Goal: Task Accomplishment & Management: Complete application form

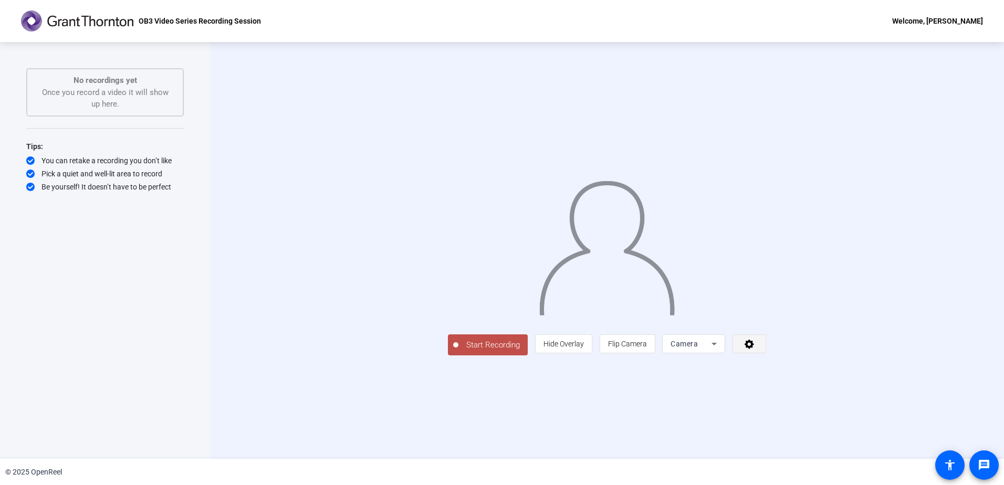
click at [766, 357] on span at bounding box center [749, 343] width 33 height 25
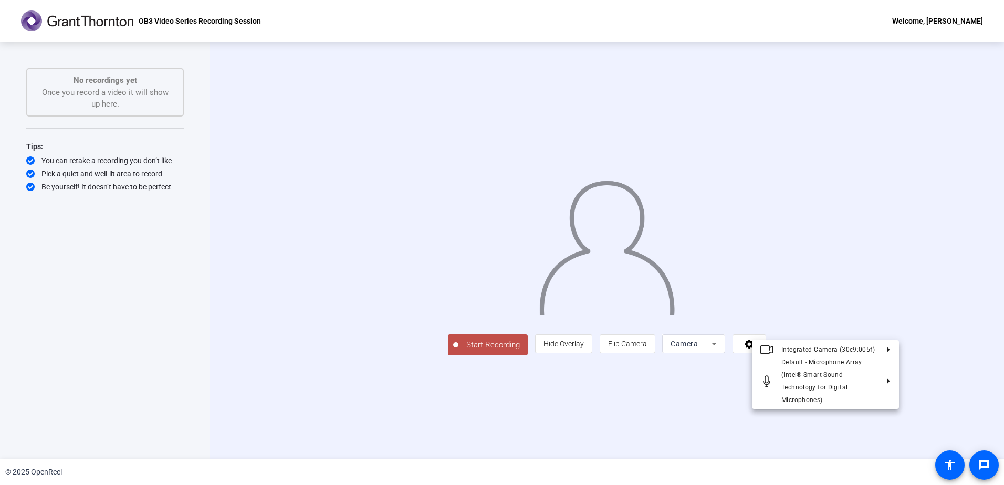
click at [985, 461] on div at bounding box center [502, 242] width 1004 height 485
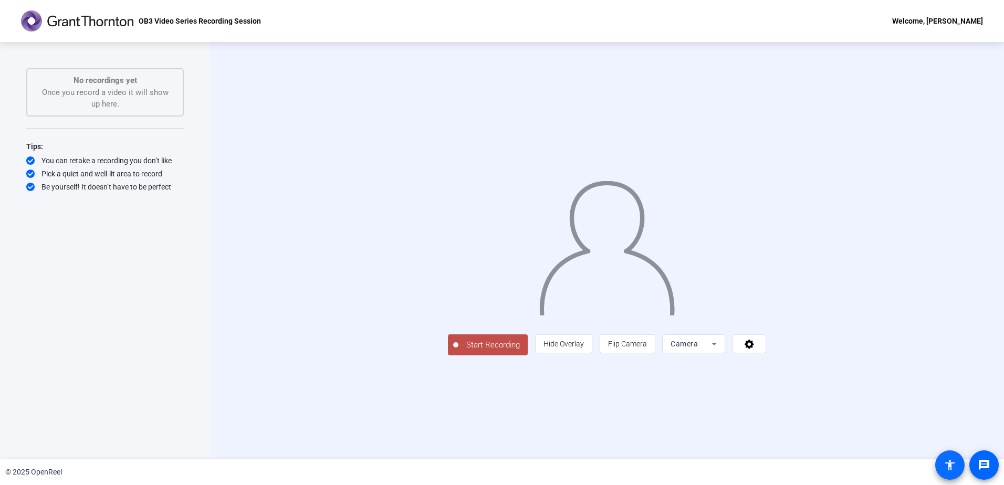
click at [950, 475] on span at bounding box center [950, 465] width 25 height 25
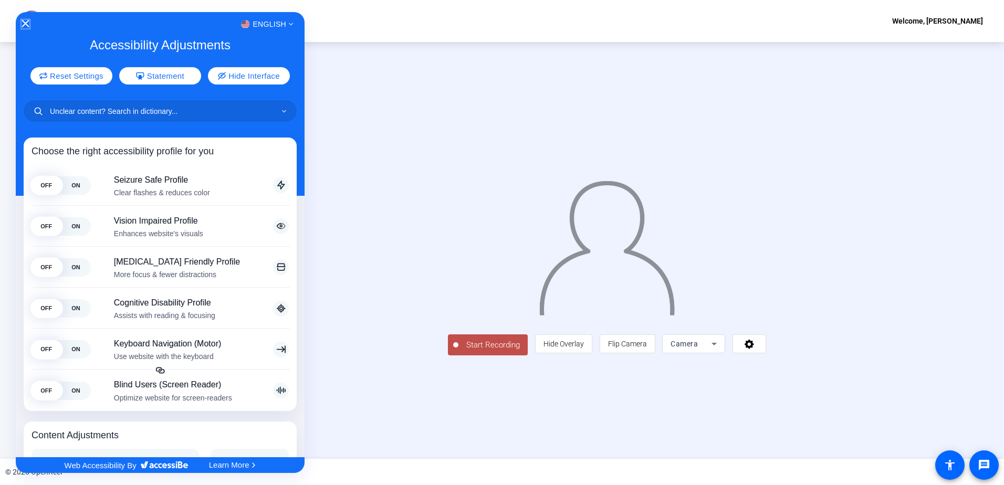
click at [27, 23] on icon "Close Accessibility Interface" at bounding box center [25, 23] width 7 height 7
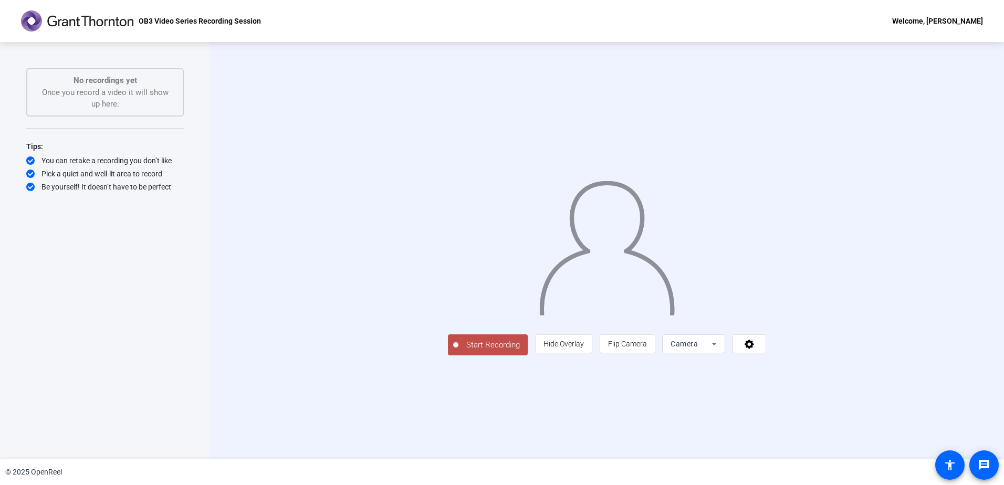
click at [158, 88] on div "No recordings yet Once you record a video it will show up here." at bounding box center [105, 93] width 134 height 36
click at [21, 37] on div "OB3 Video Series Recording Session Welcome, [PERSON_NAME]" at bounding box center [502, 21] width 1004 height 42
click at [47, 9] on div "OB3 Video Series Recording Session Welcome, [PERSON_NAME]" at bounding box center [502, 21] width 1004 height 42
click at [756, 349] on icon at bounding box center [750, 344] width 12 height 11
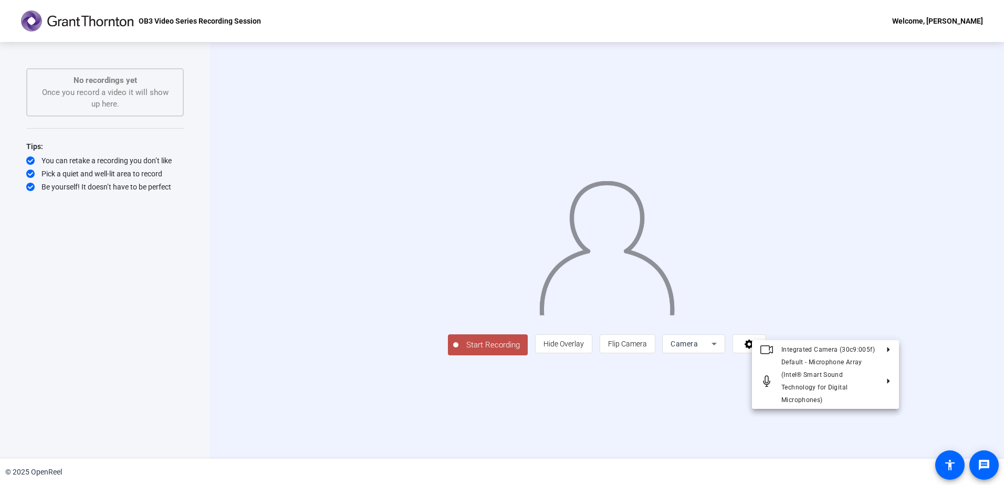
click at [840, 418] on div at bounding box center [502, 242] width 1004 height 485
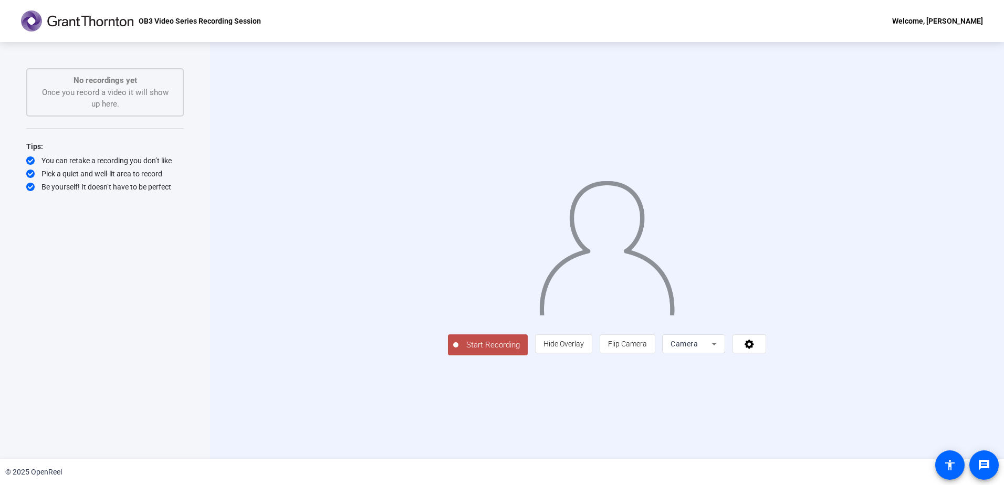
click at [721, 350] on icon at bounding box center [714, 344] width 13 height 13
click at [950, 476] on div at bounding box center [502, 242] width 1004 height 485
click at [950, 476] on span at bounding box center [950, 465] width 25 height 25
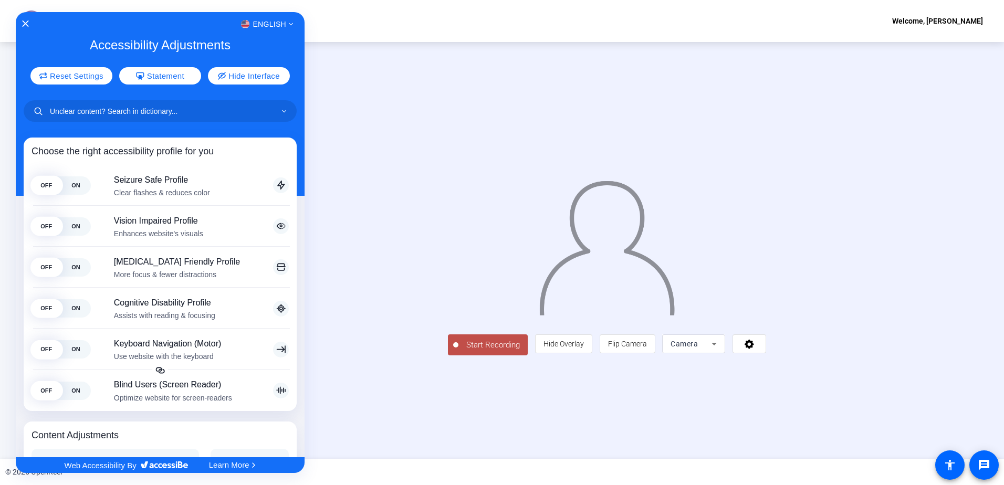
click at [739, 410] on div at bounding box center [502, 242] width 1004 height 485
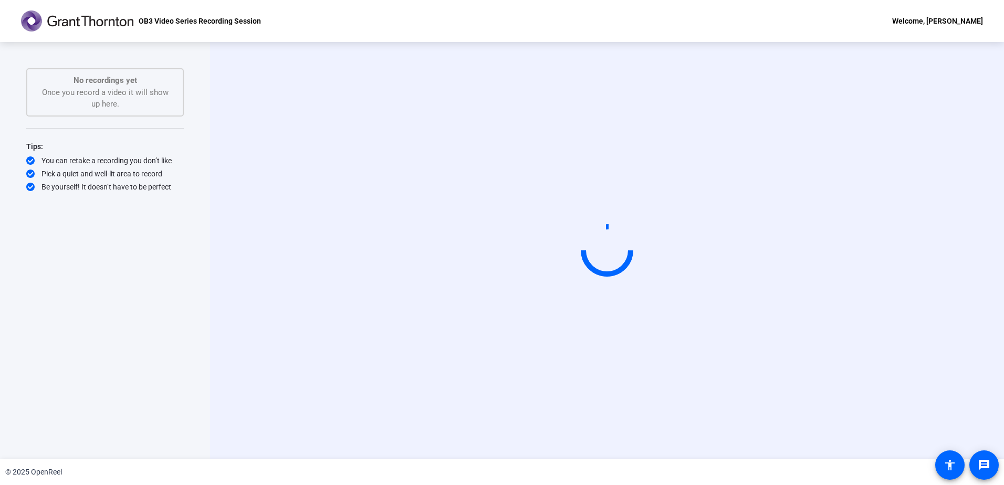
click at [918, 17] on div "Welcome, [PERSON_NAME]" at bounding box center [937, 21] width 91 height 13
click at [919, 33] on span "Logout" at bounding box center [933, 36] width 42 height 13
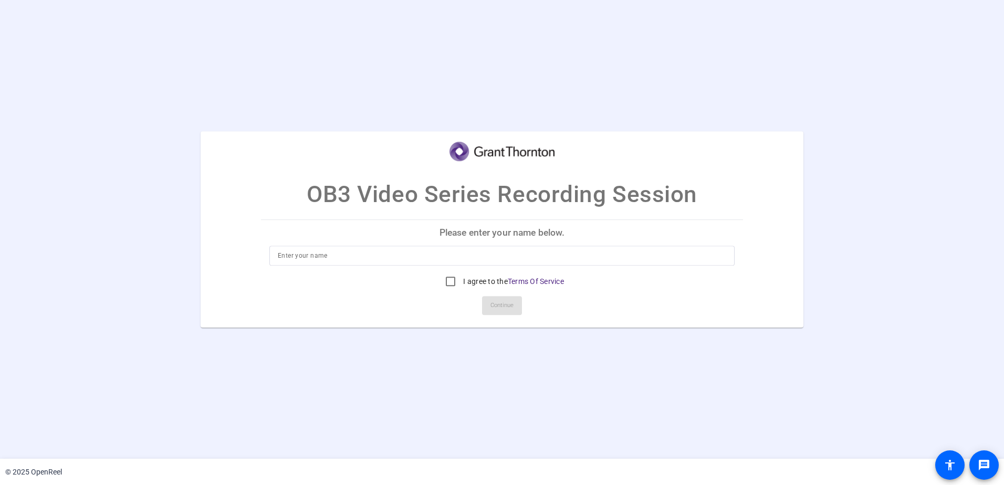
click at [442, 266] on div at bounding box center [501, 272] width 465 height 12
click at [442, 261] on input at bounding box center [502, 255] width 449 height 13
type input "[PERSON_NAME]"
click at [446, 276] on input "I agree to the Terms Of Service" at bounding box center [450, 281] width 21 height 21
checkbox input "true"
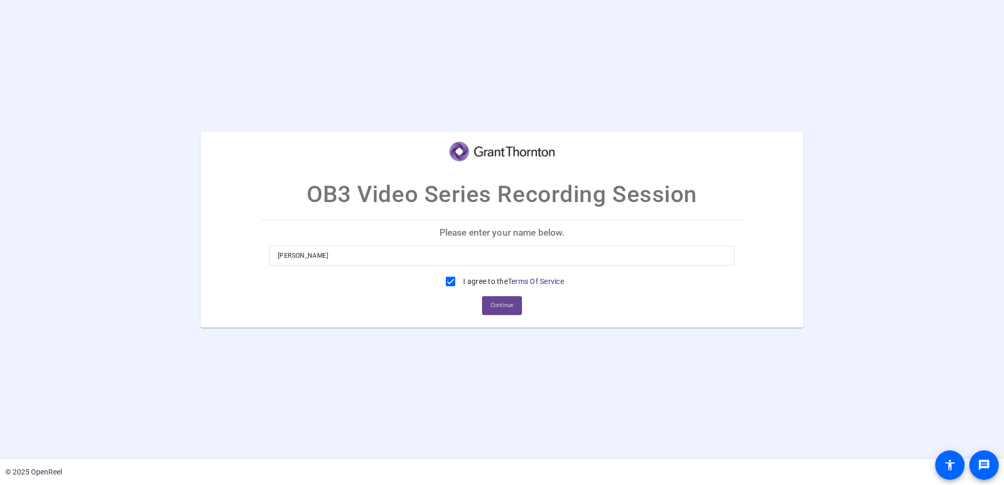
click at [501, 296] on span at bounding box center [502, 305] width 40 height 25
